Goal: Information Seeking & Learning: Learn about a topic

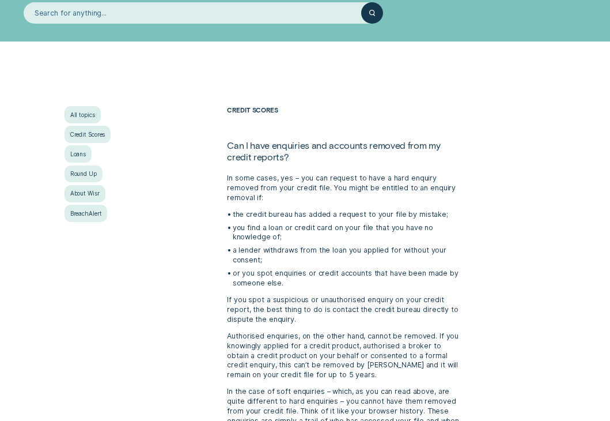
scroll to position [115, 0]
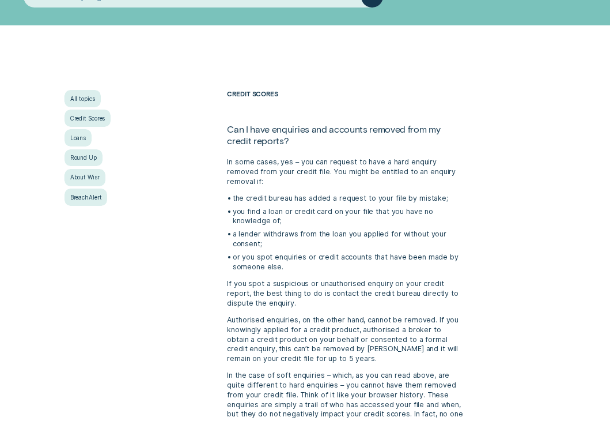
click at [250, 194] on p "the credit bureau has added a request to your file by mistake;" at bounding box center [349, 199] width 232 height 10
click at [269, 194] on p "the credit bureau has added a request to your file by mistake;" at bounding box center [349, 199] width 232 height 10
click at [256, 207] on p "you find a loan or credit card on your file that you have no knowledge of;" at bounding box center [349, 217] width 232 height 20
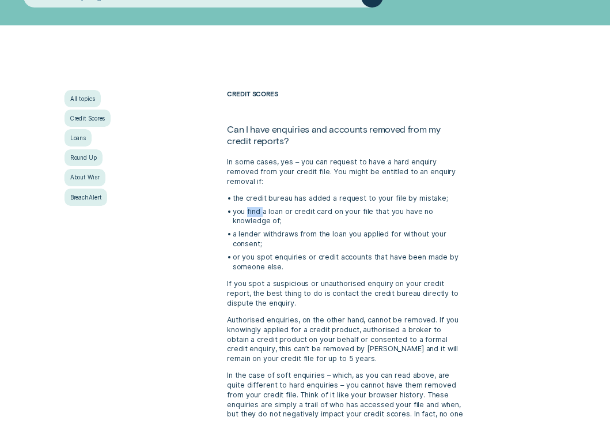
click at [256, 207] on p "you find a loan or credit card on your file that you have no knowledge of;" at bounding box center [349, 217] width 232 height 20
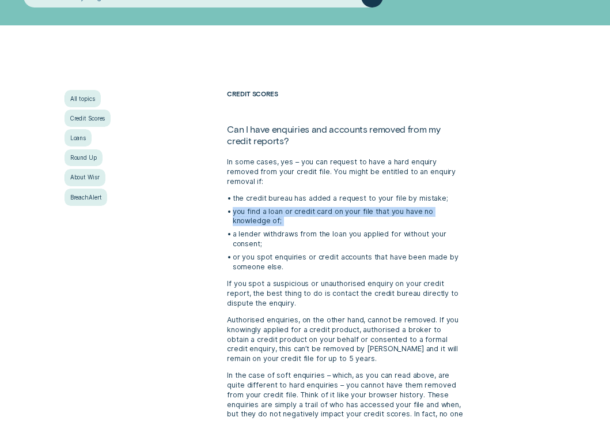
click at [256, 207] on p "you find a loan or credit card on your file that you have no knowledge of;" at bounding box center [349, 217] width 232 height 20
click at [251, 207] on p "you find a loan or credit card on your file that you have no knowledge of;" at bounding box center [349, 217] width 232 height 20
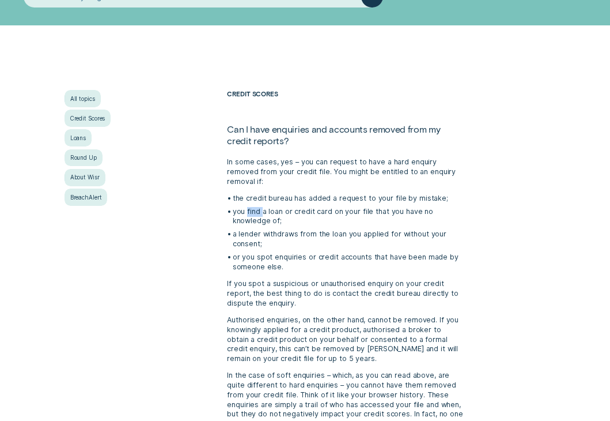
click at [251, 207] on p "you find a loan or credit card on your file that you have no knowledge of;" at bounding box center [349, 217] width 232 height 20
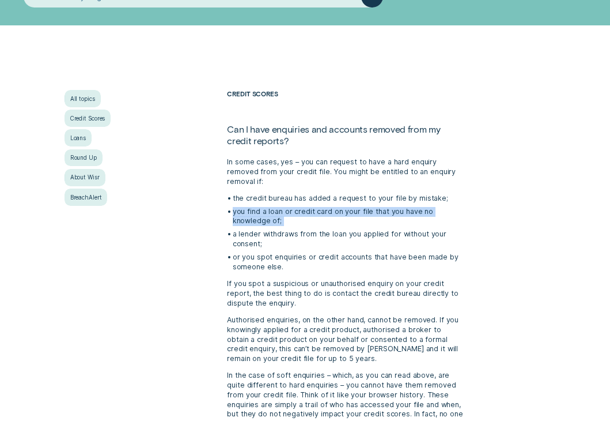
click at [251, 207] on p "you find a loan or credit card on your file that you have no knowledge of;" at bounding box center [349, 217] width 232 height 20
click at [244, 229] on p "a lender withdraws from the loan you applied for without your consent;" at bounding box center [349, 239] width 232 height 20
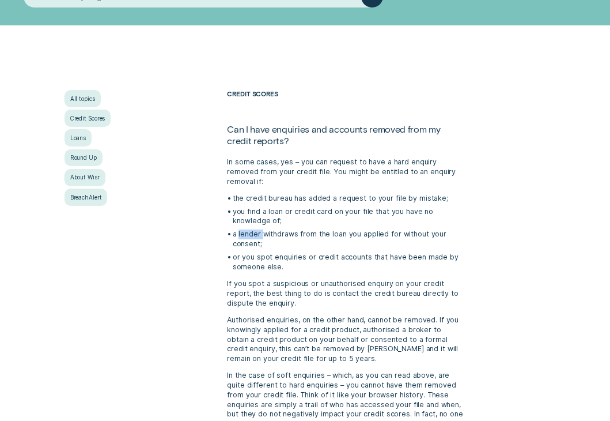
click at [244, 229] on p "a lender withdraws from the loan you applied for without your consent;" at bounding box center [349, 239] width 232 height 20
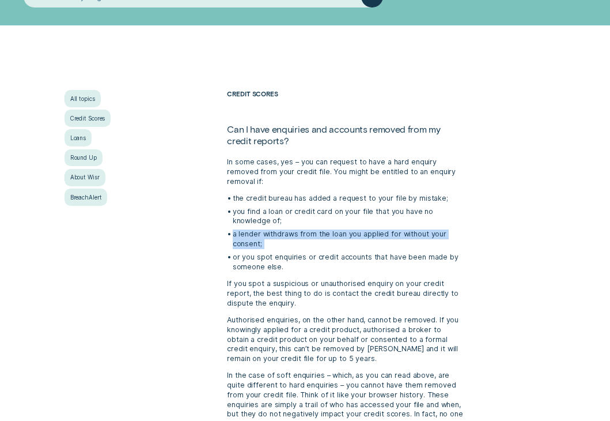
click at [244, 229] on p "a lender withdraws from the loan you applied for without your consent;" at bounding box center [349, 239] width 232 height 20
click at [270, 229] on p "a lender withdraws from the loan you applied for without your consent;" at bounding box center [349, 239] width 232 height 20
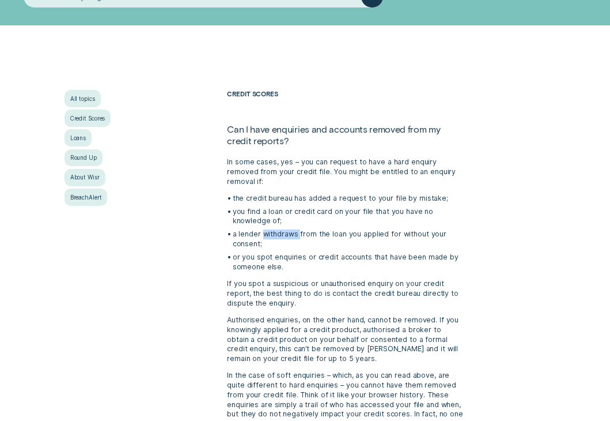
click at [270, 229] on p "a lender withdraws from the loan you applied for without your consent;" at bounding box center [349, 239] width 232 height 20
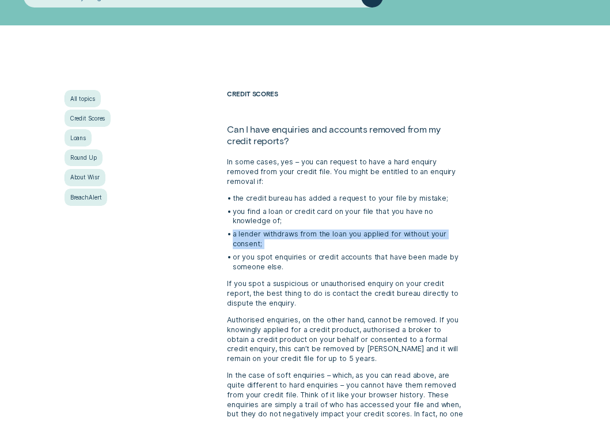
click at [270, 229] on p "a lender withdraws from the loan you applied for without your consent;" at bounding box center [349, 239] width 232 height 20
click at [246, 229] on p "a lender withdraws from the loan you applied for without your consent;" at bounding box center [349, 239] width 232 height 20
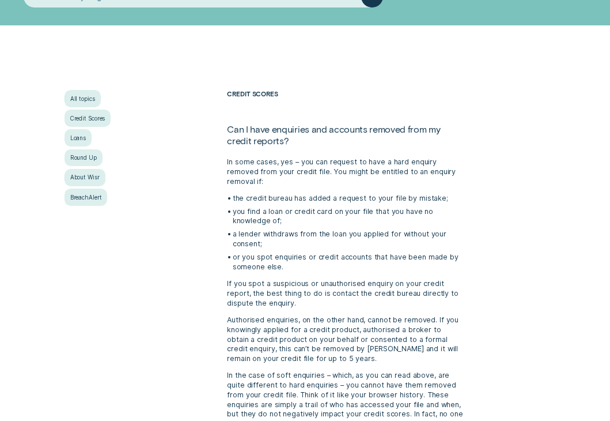
click at [245, 252] on p "or you spot enquiries or credit accounts that have been made by someone else." at bounding box center [349, 262] width 232 height 20
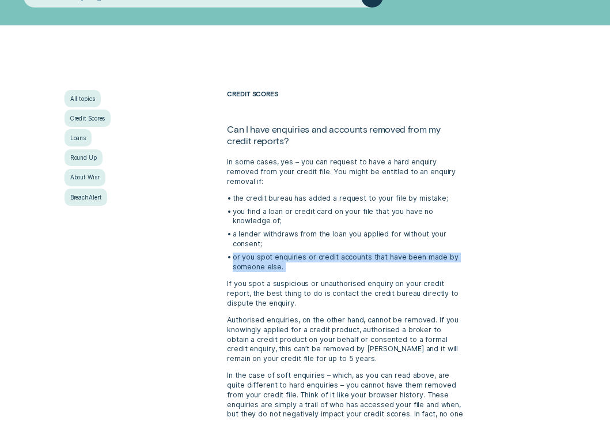
click at [245, 252] on p "or you spot enquiries or credit accounts that have been made by someone else." at bounding box center [349, 262] width 232 height 20
click at [186, 258] on div "All topics Credit Scores Loans Round Up About [PERSON_NAME] Credit Scores Can I…" at bounding box center [305, 259] width 570 height 339
drag, startPoint x: 224, startPoint y: 274, endPoint x: 278, endPoint y: 293, distance: 57.6
click at [278, 293] on div "Credit Scores Can I have enquiries and accounts removed from my credit reports?…" at bounding box center [346, 259] width 244 height 339
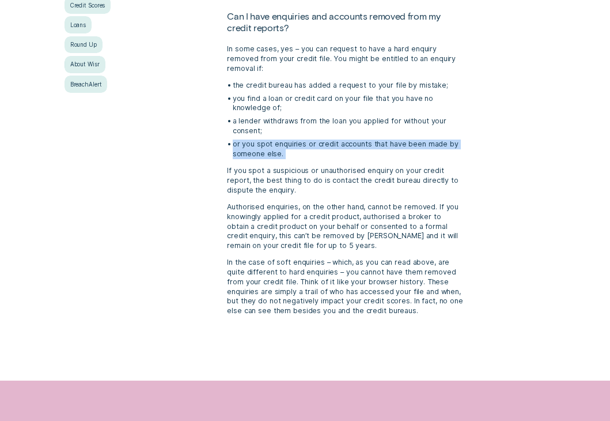
scroll to position [230, 0]
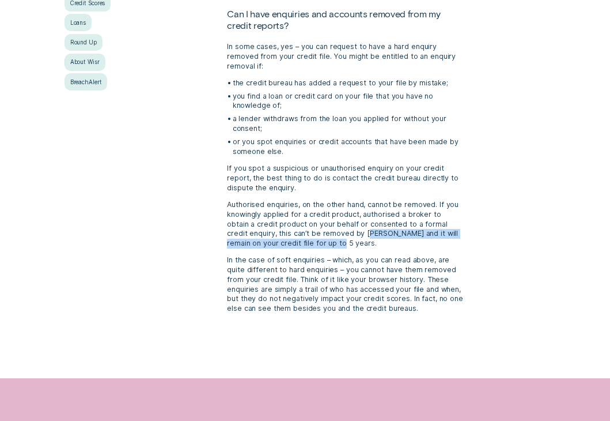
drag, startPoint x: 316, startPoint y: 224, endPoint x: 271, endPoint y: 237, distance: 46.1
click at [271, 237] on p "Authorised enquiries, on the other hand, cannot be removed. If you knowingly ap…" at bounding box center [345, 224] width 237 height 48
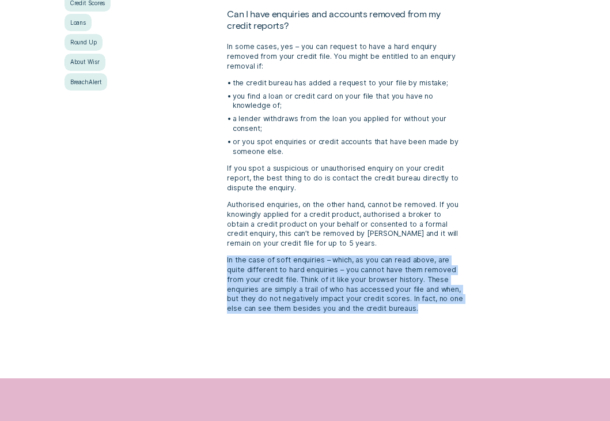
drag, startPoint x: 226, startPoint y: 249, endPoint x: 353, endPoint y: 299, distance: 135.8
click at [353, 299] on div "Credit Scores Can I have enquiries and accounts removed from my credit reports?…" at bounding box center [346, 144] width 244 height 339
click at [355, 299] on p "In the case of soft enquiries – which, as you can read above, are quite differe…" at bounding box center [345, 284] width 237 height 58
click at [306, 285] on p "In the case of soft enquiries – which, as you can read above, are quite differe…" at bounding box center [345, 284] width 237 height 58
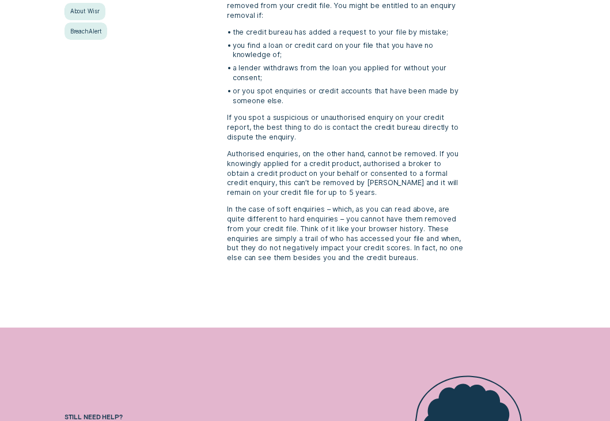
scroll to position [288, 0]
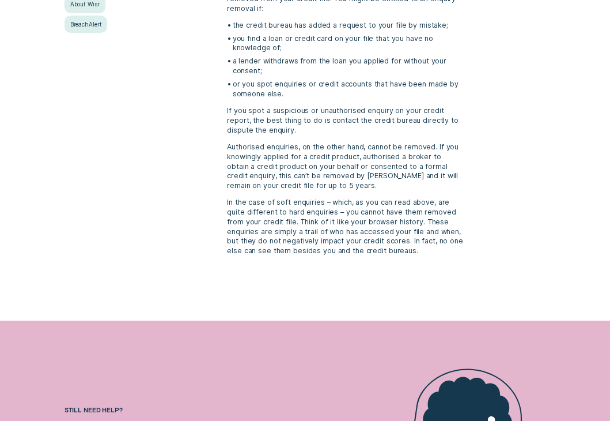
click at [516, 172] on div "All topics Credit Scores Loans Round Up About [PERSON_NAME] Credit Scores Can I…" at bounding box center [305, 86] width 570 height 339
